Goal: Transaction & Acquisition: Purchase product/service

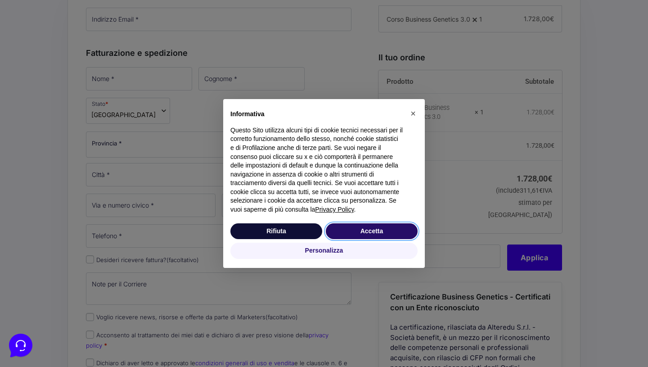
click at [371, 229] on button "Accetta" at bounding box center [372, 231] width 92 height 16
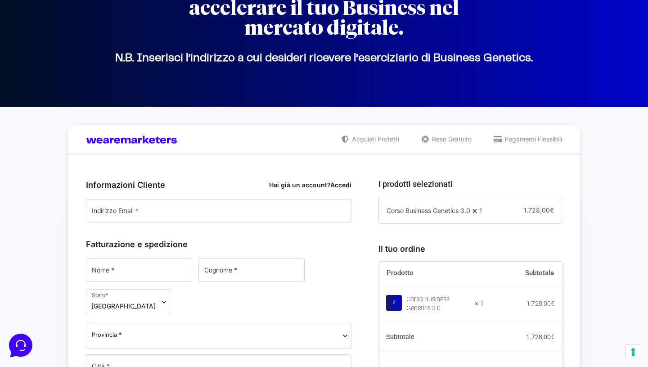
scroll to position [122, 0]
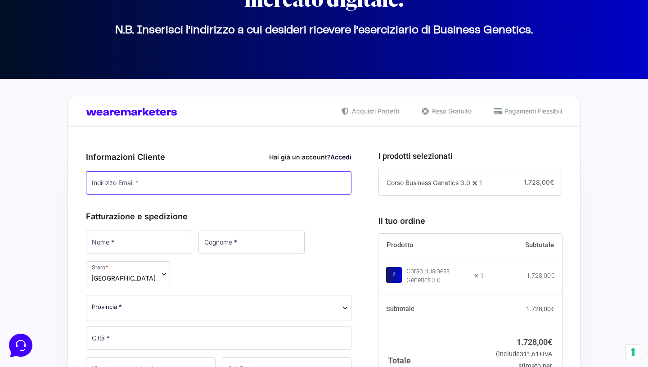
click at [155, 181] on input "Indirizzo Email *" at bounding box center [218, 182] width 265 height 23
type input "[EMAIL_ADDRESS][DOMAIN_NAME]"
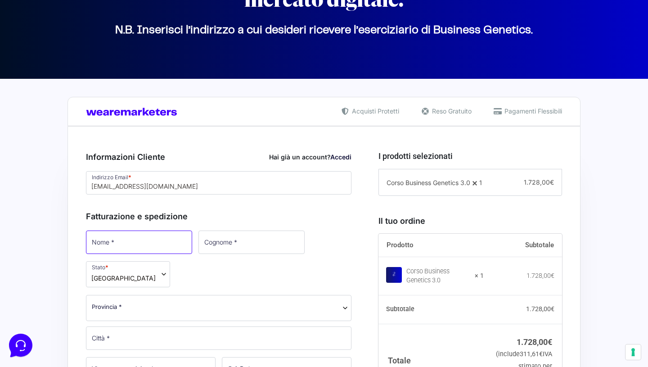
click at [136, 237] on input "Nome *" at bounding box center [139, 241] width 106 height 23
type input "Giammarco"
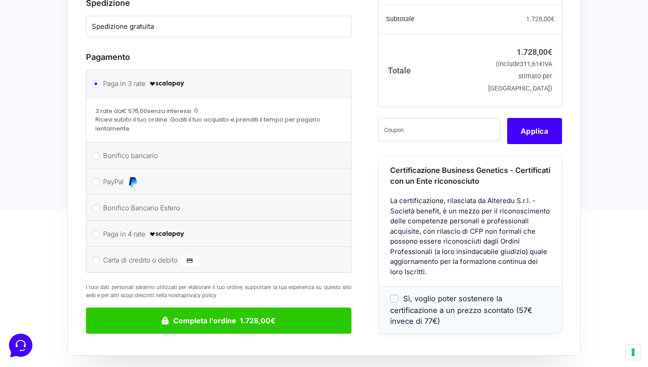
scroll to position [772, 0]
click at [395, 294] on input "Sì, voglio poter sostenere la certificazione a un prezzo scontato (57€ invece d…" at bounding box center [394, 298] width 8 height 8
checkbox input "true"
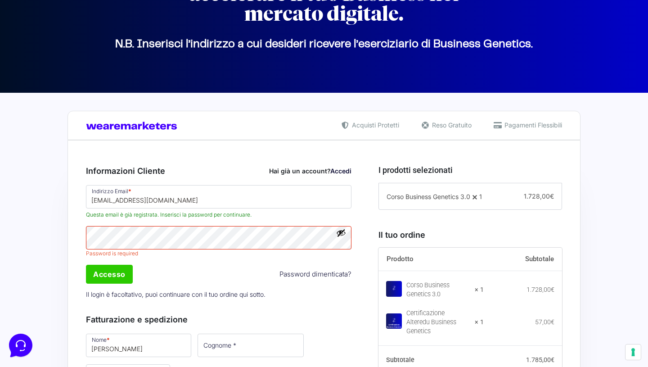
scroll to position [130, 0]
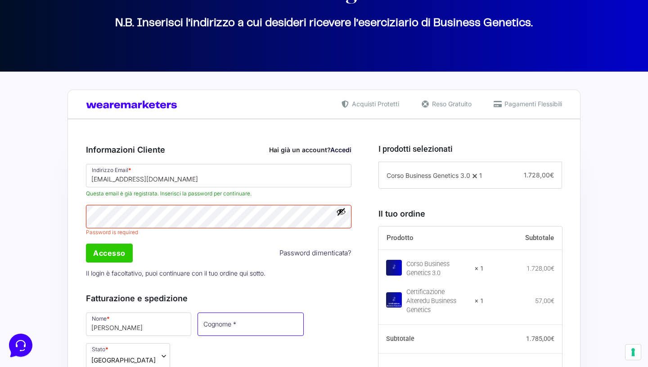
click at [198, 325] on input "Cognome *" at bounding box center [251, 323] width 106 height 23
type input "Puntelli"
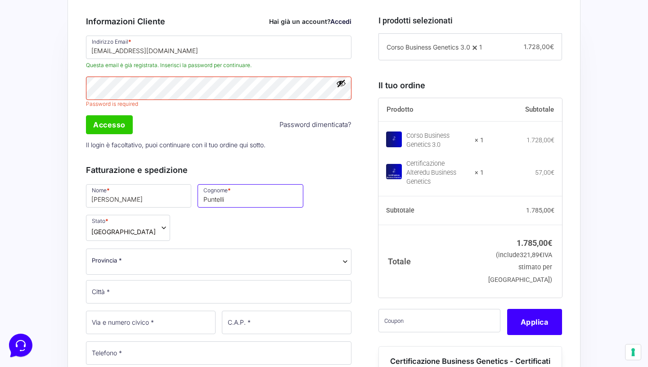
scroll to position [222, 0]
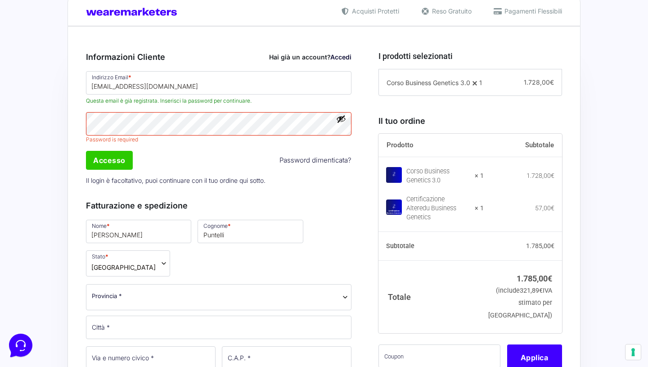
click at [189, 291] on span "Provincia *" at bounding box center [219, 295] width 254 height 9
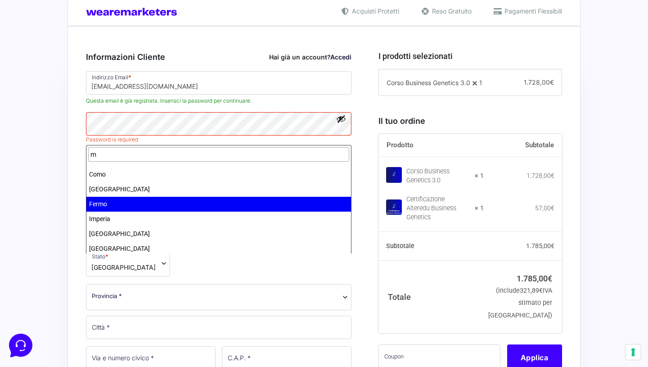
type input "m"
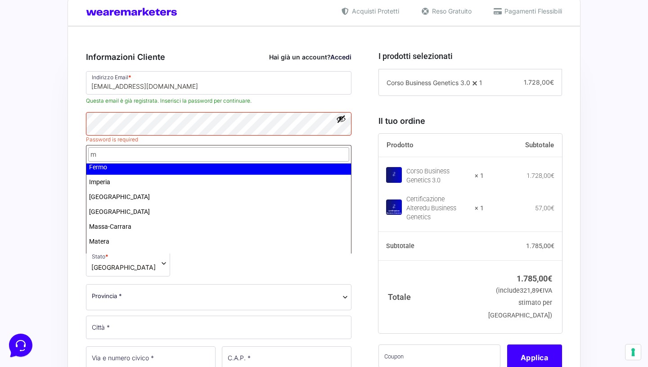
scroll to position [64, 0]
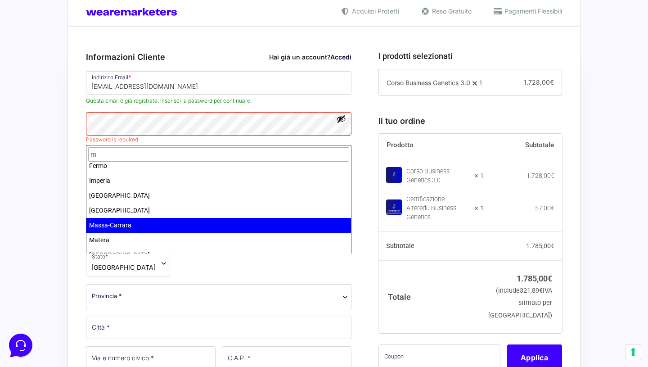
select select "MS"
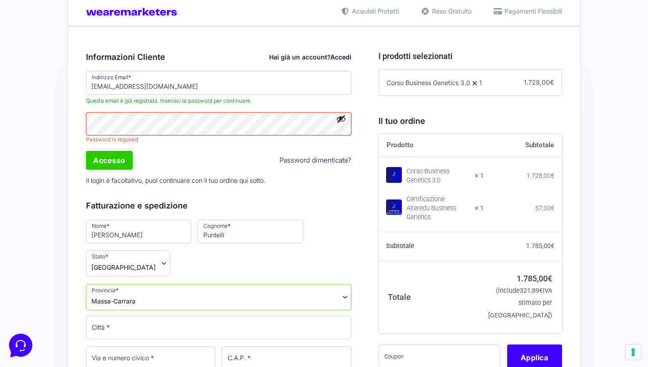
scroll to position [323, 0]
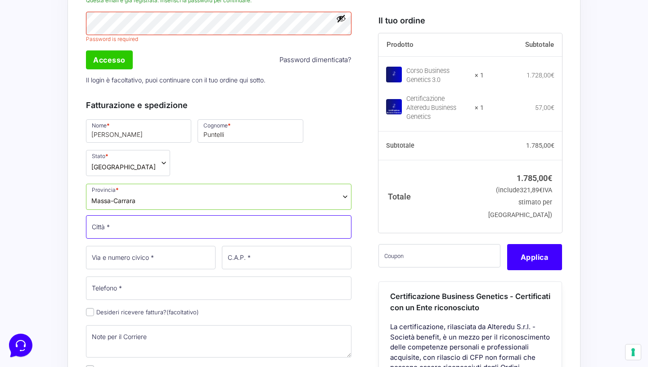
click at [146, 215] on input "Città *" at bounding box center [218, 226] width 265 height 23
type input "Carrara"
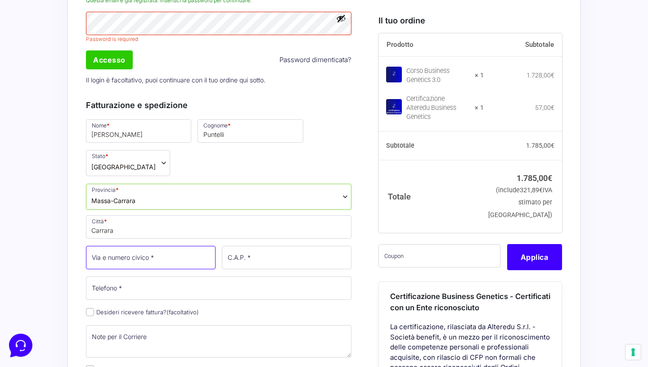
click at [150, 246] on input "Via e numero civico *" at bounding box center [151, 257] width 130 height 23
type input "[STREET_ADDRESS][PERSON_NAME]"
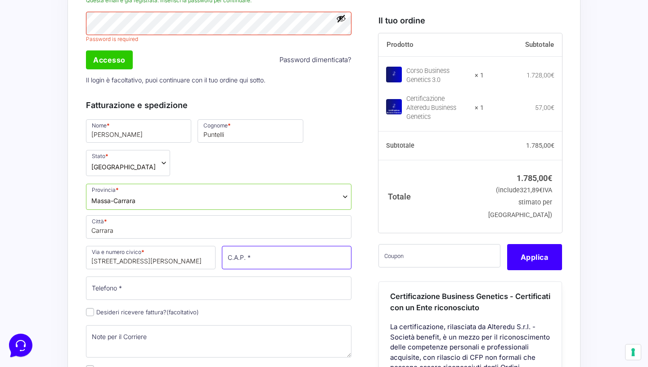
click at [248, 246] on input "C.A.P. *" at bounding box center [287, 257] width 130 height 23
type input "54033"
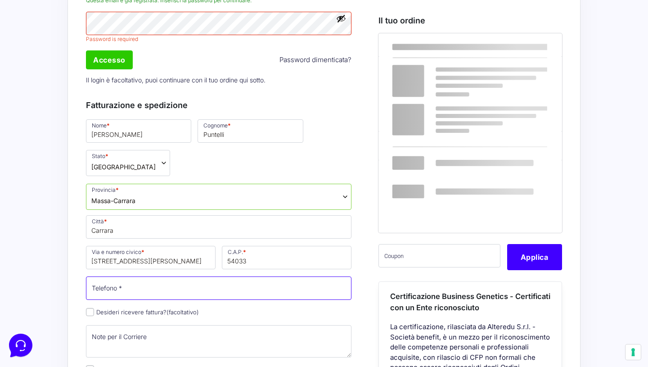
click at [222, 276] on input "Telefono *" at bounding box center [218, 287] width 265 height 23
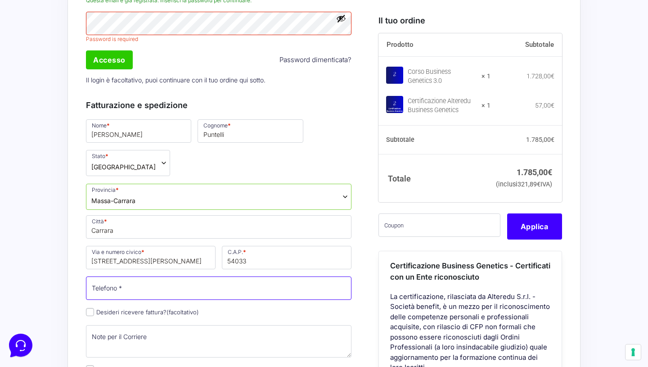
type input "3924127702"
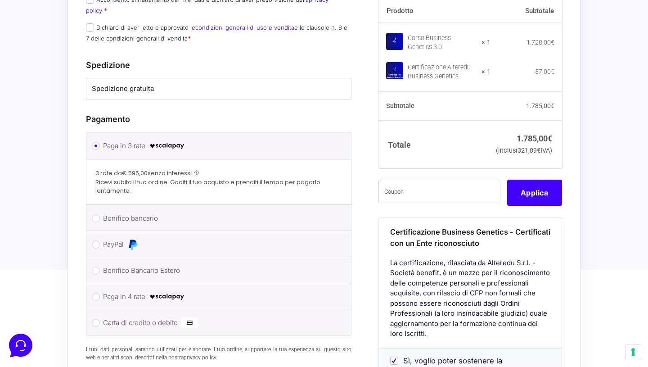
scroll to position [728, 0]
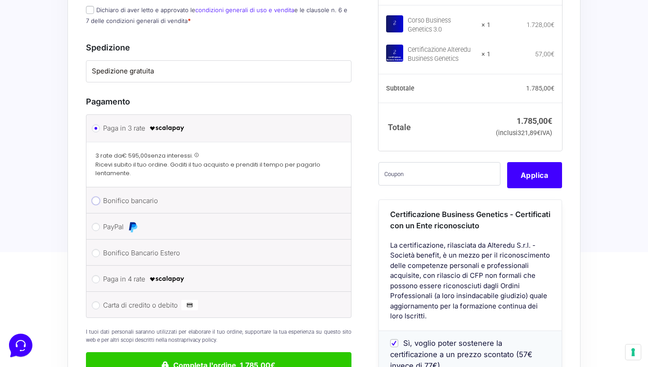
click at [96, 197] on input "Bonifico bancario" at bounding box center [96, 201] width 8 height 8
radio input "true"
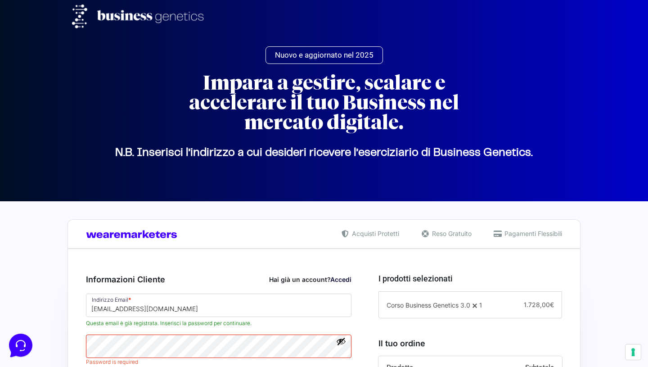
scroll to position [173, 0]
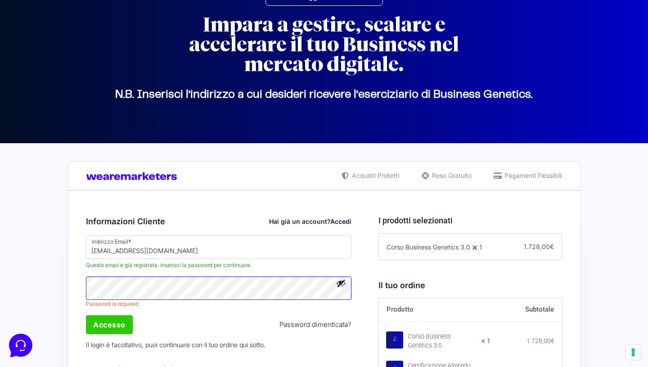
scroll to position [52, 0]
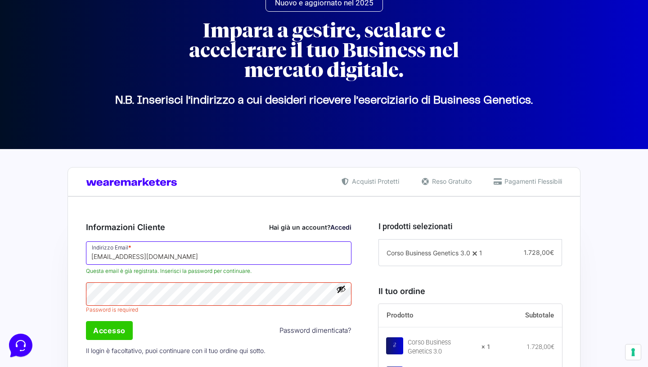
click at [161, 255] on input "[EMAIL_ADDRESS][DOMAIN_NAME]" at bounding box center [218, 252] width 265 height 23
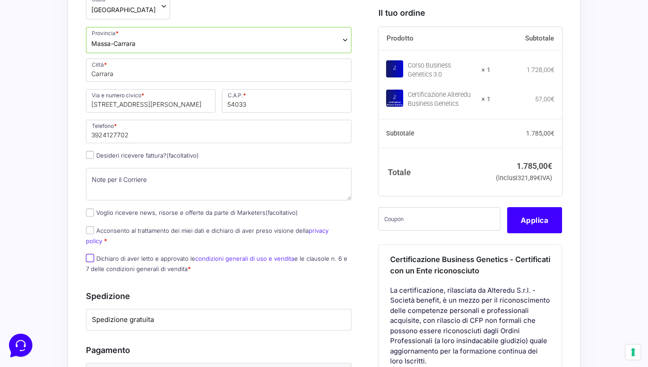
scroll to position [410, 0]
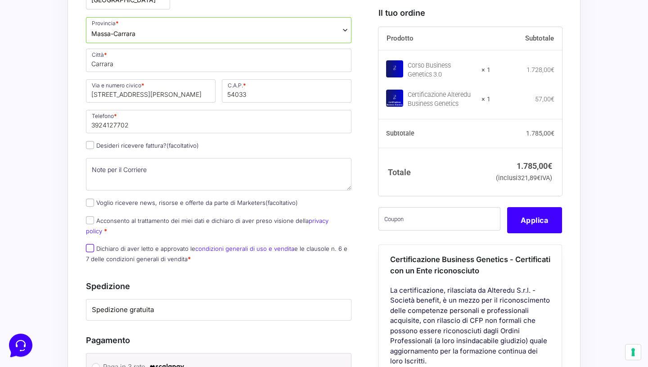
click at [90, 244] on input "Dichiaro di aver letto e approvato le condizioni generali di uso e vendita e le…" at bounding box center [90, 248] width 8 height 8
checkbox input "true"
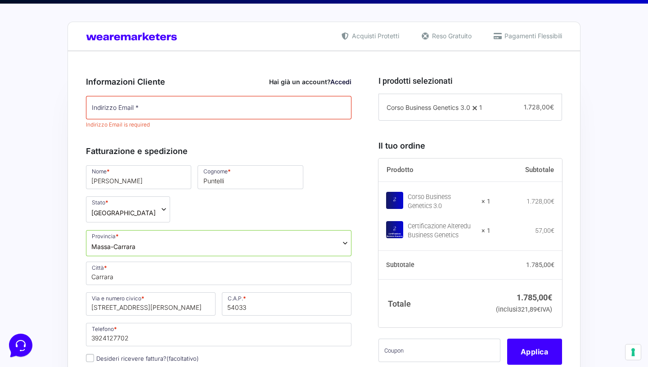
scroll to position [188, 0]
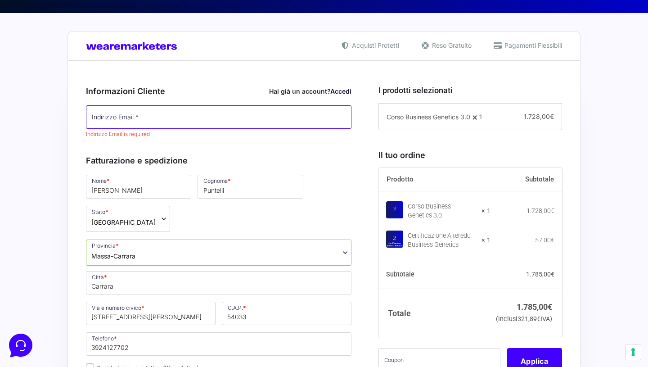
click at [149, 116] on input "Indirizzo Email *" at bounding box center [218, 116] width 265 height 23
type input "[EMAIL_ADDRESS][DOMAIN_NAME]"
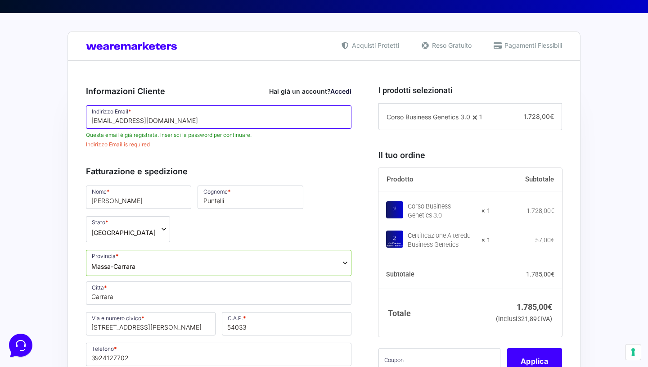
click at [168, 121] on input "[EMAIL_ADDRESS][DOMAIN_NAME]" at bounding box center [218, 116] width 265 height 23
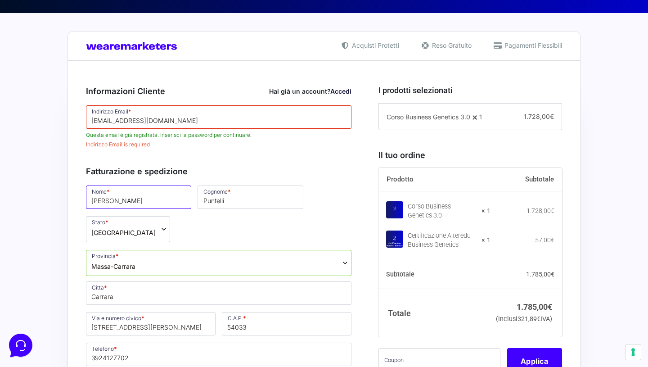
click at [151, 199] on p "Nome * Giammarco" at bounding box center [139, 197] width 112 height 26
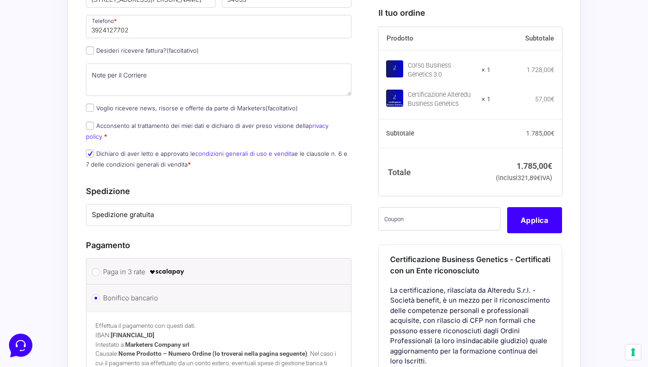
scroll to position [505, 0]
click at [90, 122] on input "Acconsento al trattamento dei miei dati e dichiaro di aver preso visione della …" at bounding box center [90, 126] width 8 height 8
checkbox input "true"
click at [90, 104] on input "Voglio ricevere news, risorse e offerte da parte di Marketers (facoltativo)" at bounding box center [90, 108] width 8 height 8
checkbox input "true"
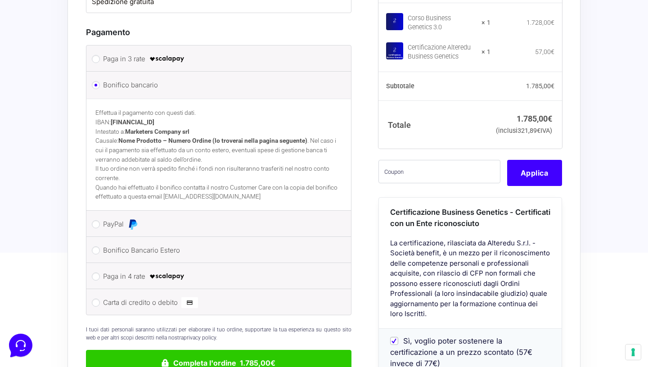
scroll to position [791, 0]
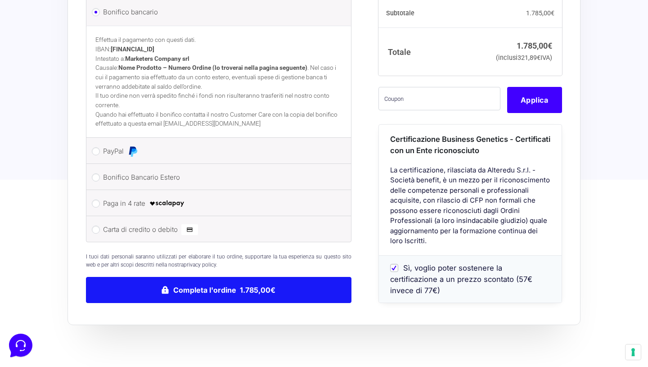
click at [248, 277] on button "Completa l'ordine 1.785,00€" at bounding box center [218, 290] width 265 height 26
